Goal: Task Accomplishment & Management: Use online tool/utility

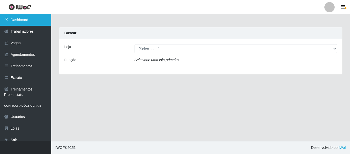
click at [30, 21] on link "Dashboard" at bounding box center [25, 20] width 51 height 12
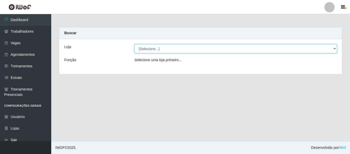
click at [335, 48] on select "[Selecione...] [GEOGRAPHIC_DATA] - Shopping [GEOGRAPHIC_DATA]" at bounding box center [236, 48] width 203 height 9
select select "424"
click at [135, 44] on select "[Selecione...] [GEOGRAPHIC_DATA] - Shopping [GEOGRAPHIC_DATA]" at bounding box center [236, 48] width 203 height 9
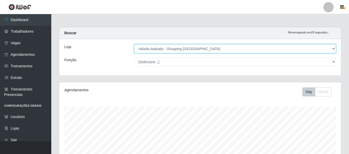
scroll to position [106, 282]
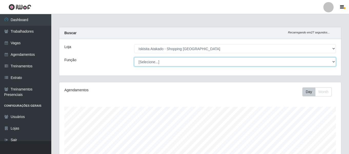
click at [333, 62] on select "[Selecione...] Auxiliar de Estacionamento Auxiliar de Estacionamento + Auxiliar…" at bounding box center [235, 61] width 202 height 9
select select "72"
click at [134, 57] on select "[Selecione...] Auxiliar de Estacionamento Auxiliar de Estacionamento + Auxiliar…" at bounding box center [235, 61] width 202 height 9
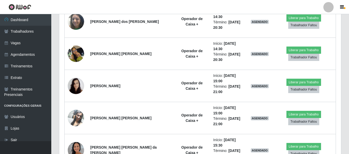
scroll to position [233, 0]
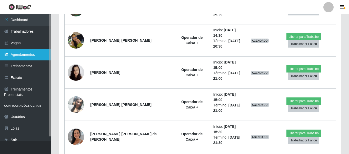
click at [13, 52] on link "Agendamentos" at bounding box center [25, 55] width 51 height 12
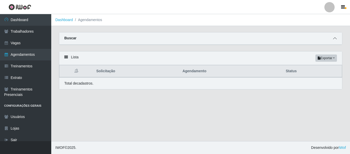
click at [334, 39] on icon at bounding box center [335, 38] width 4 height 4
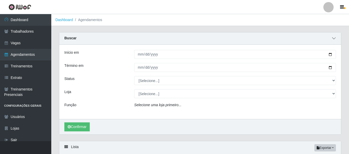
click at [334, 39] on icon at bounding box center [334, 38] width 4 height 4
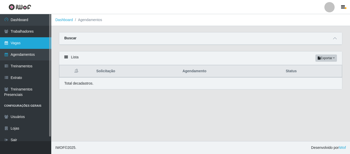
click at [20, 46] on link "Vagas" at bounding box center [25, 43] width 51 height 12
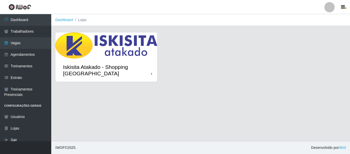
click at [132, 65] on div "Iskisita Atakado - Shopping [GEOGRAPHIC_DATA]" at bounding box center [107, 70] width 88 height 13
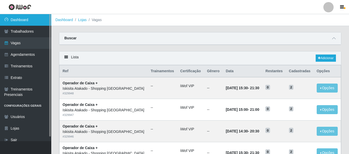
click at [21, 19] on link "Dashboard" at bounding box center [25, 20] width 51 height 12
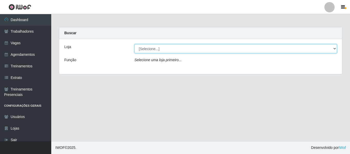
click at [320, 49] on select "[Selecione...] [GEOGRAPHIC_DATA] - Shopping [GEOGRAPHIC_DATA]" at bounding box center [236, 48] width 203 height 9
select select "424"
click at [135, 44] on select "[Selecione...] [GEOGRAPHIC_DATA] - Shopping [GEOGRAPHIC_DATA]" at bounding box center [236, 48] width 203 height 9
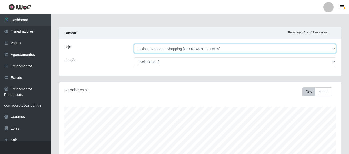
scroll to position [106, 282]
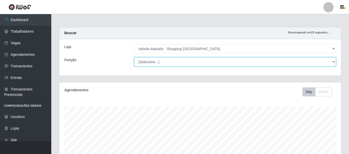
click at [333, 62] on select "[Selecione...] Auxiliar de Estacionamento Auxiliar de Estacionamento + Auxiliar…" at bounding box center [235, 61] width 202 height 9
select select "72"
click at [134, 57] on select "[Selecione...] Auxiliar de Estacionamento Auxiliar de Estacionamento + Auxiliar…" at bounding box center [235, 61] width 202 height 9
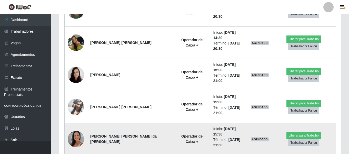
scroll to position [233, 0]
